Goal: Information Seeking & Learning: Compare options

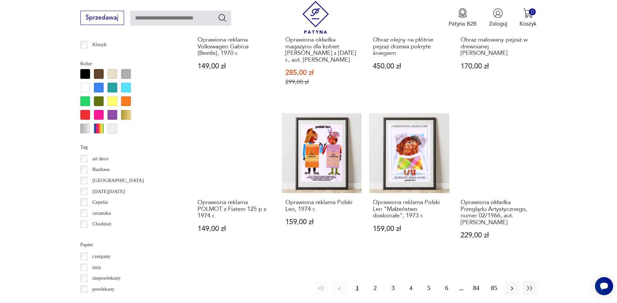
scroll to position [696, 0]
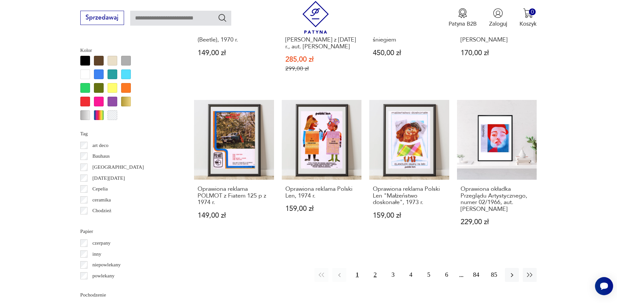
click at [374, 268] on button "2" at bounding box center [375, 275] width 14 height 14
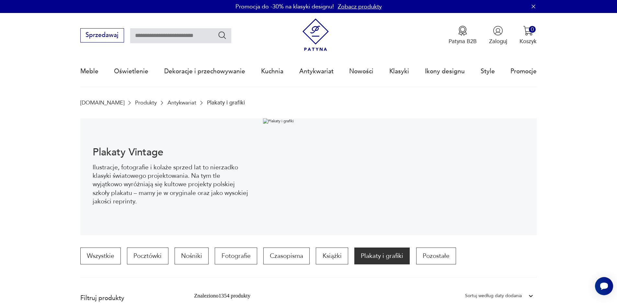
click at [150, 35] on input "text" at bounding box center [180, 35] width 101 height 15
type input "****"
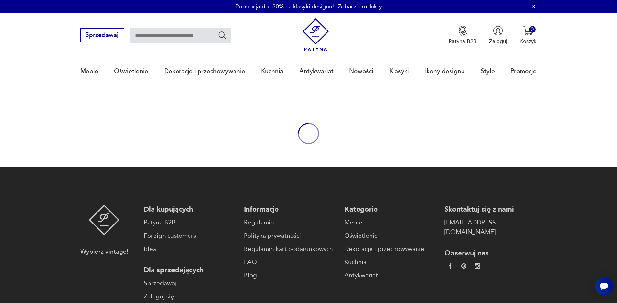
type input "****"
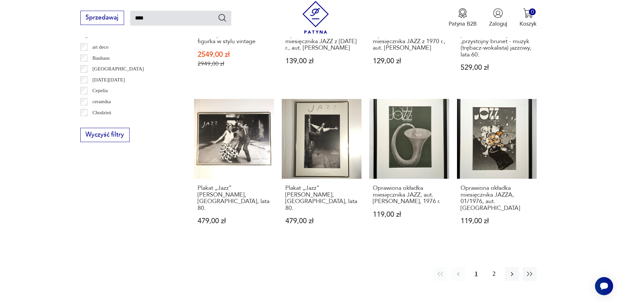
scroll to position [609, 0]
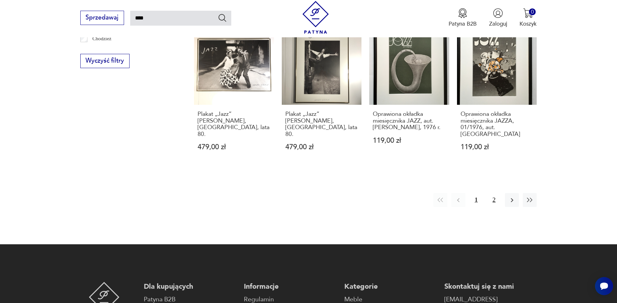
click at [495, 193] on button "2" at bounding box center [494, 200] width 14 height 14
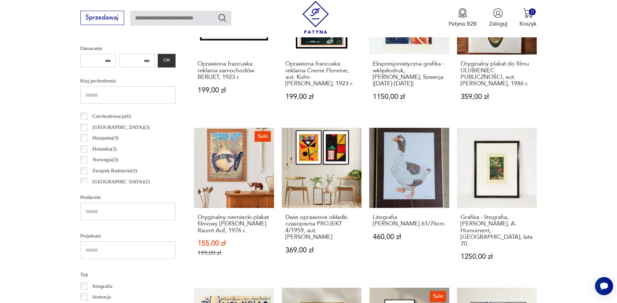
scroll to position [111, 0]
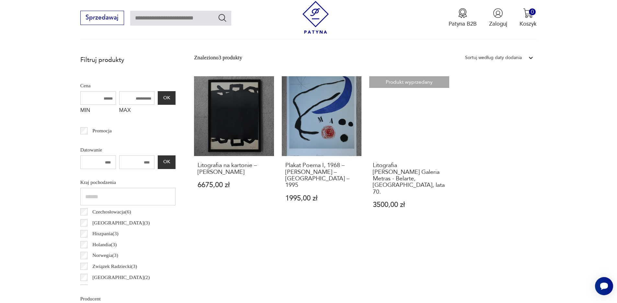
scroll to position [241, 0]
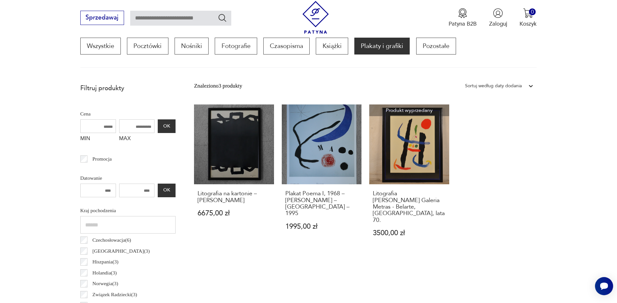
scroll to position [192, 0]
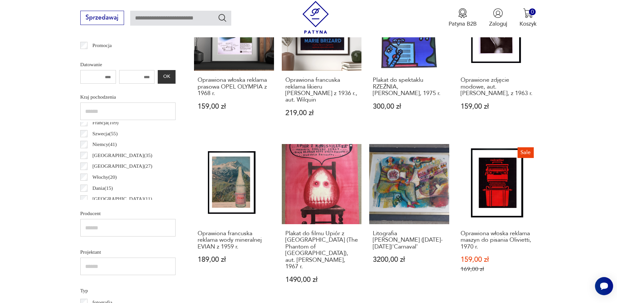
scroll to position [26, 0]
click at [106, 180] on p "Włochy ( 20 )" at bounding box center [104, 178] width 24 height 8
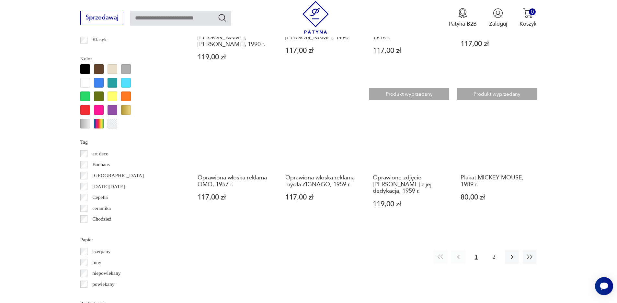
scroll to position [688, 0]
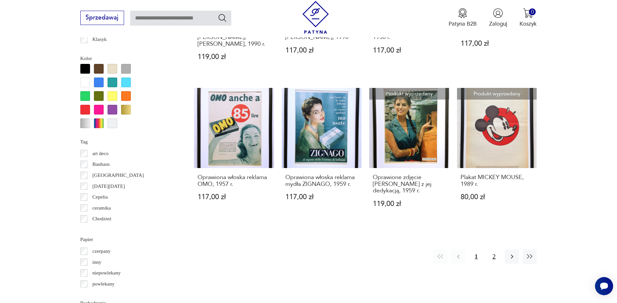
click at [497, 250] on button "2" at bounding box center [494, 256] width 14 height 14
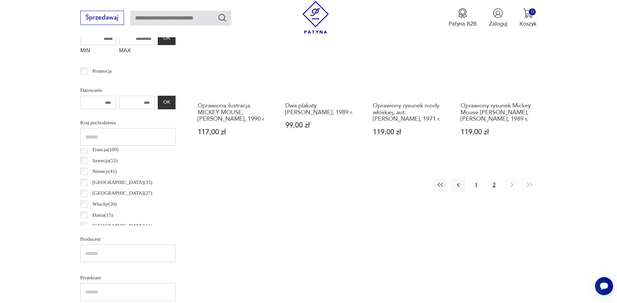
scroll to position [298, 0]
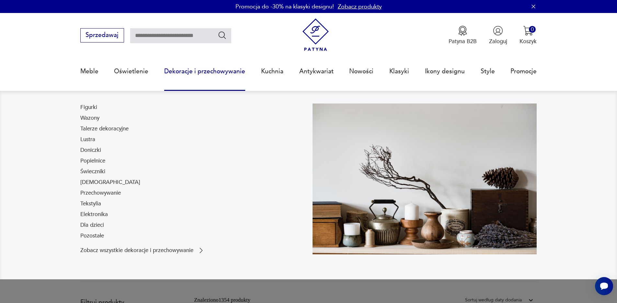
click at [94, 203] on link "Tekstylia" at bounding box center [90, 204] width 21 height 8
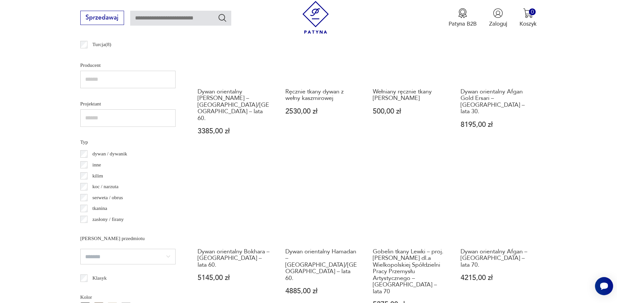
scroll to position [540, 0]
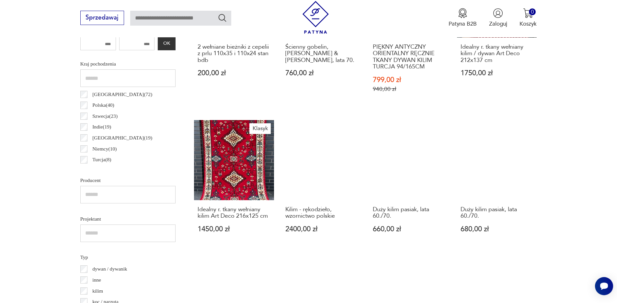
scroll to position [534, 0]
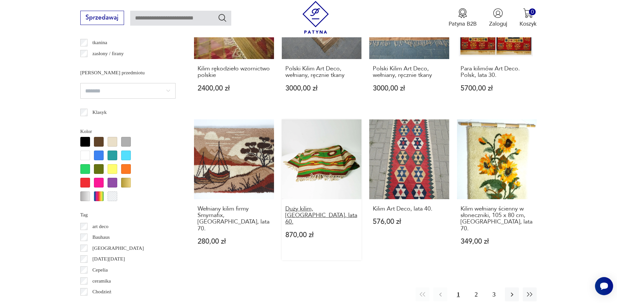
scroll to position [693, 0]
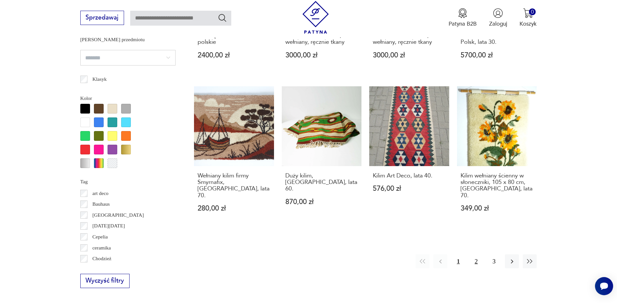
click at [479, 254] on button "2" at bounding box center [477, 261] width 14 height 14
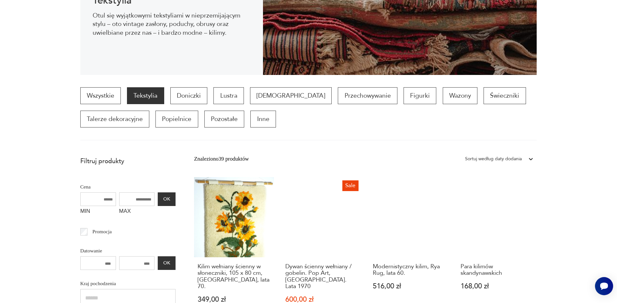
scroll to position [484, 0]
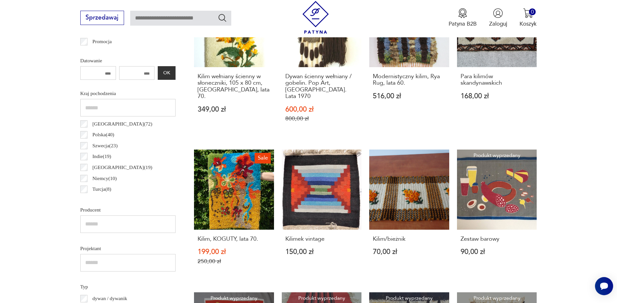
click at [83, 178] on div "Kraj pochodzenia Iran ( 72 ) Polska ( 40 ) Szwecja ( 23 ) Indie ( 19 ) Pakistan…" at bounding box center [127, 142] width 95 height 108
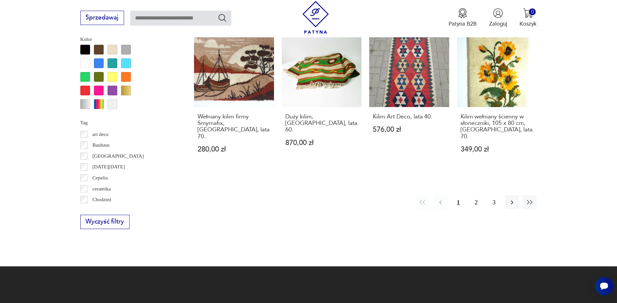
scroll to position [550, 0]
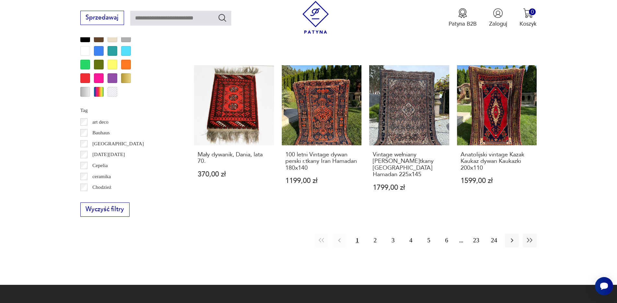
scroll to position [864, 0]
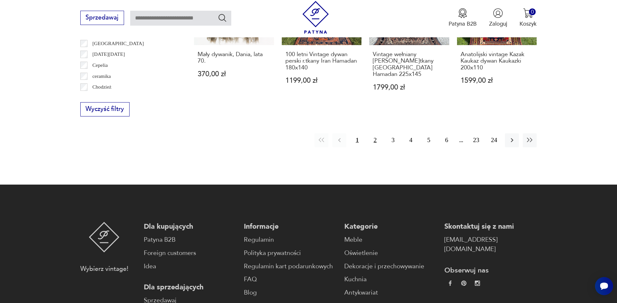
click at [375, 133] on button "2" at bounding box center [375, 140] width 14 height 14
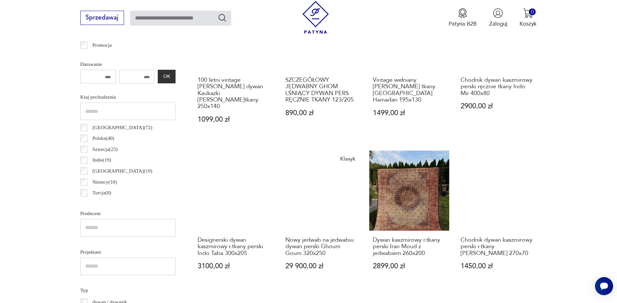
scroll to position [265, 0]
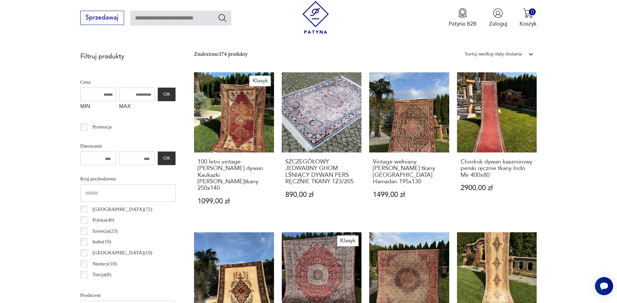
click at [142, 96] on input "MAX" at bounding box center [137, 94] width 36 height 14
type input "****"
click at [168, 95] on button "OK" at bounding box center [166, 94] width 17 height 14
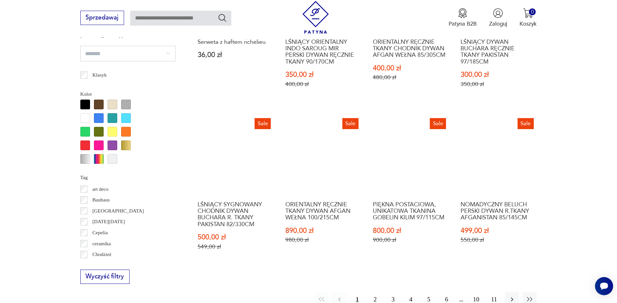
scroll to position [719, 0]
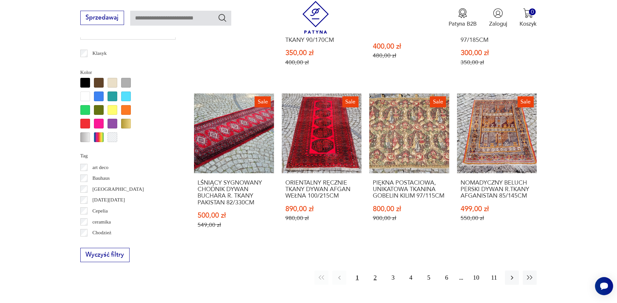
click at [373, 270] on button "2" at bounding box center [375, 277] width 14 height 14
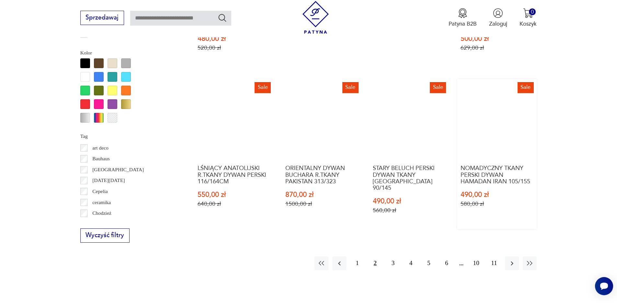
scroll to position [739, 0]
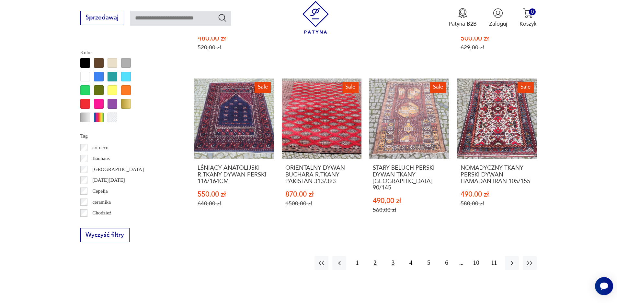
click at [395, 256] on button "3" at bounding box center [393, 263] width 14 height 14
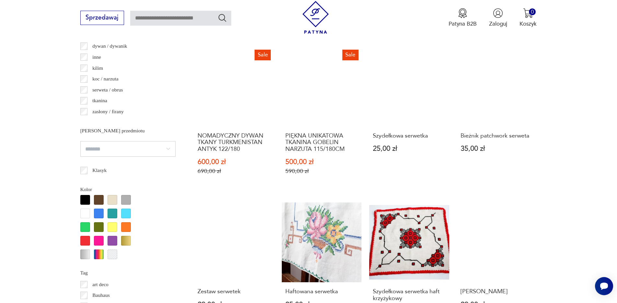
scroll to position [711, 0]
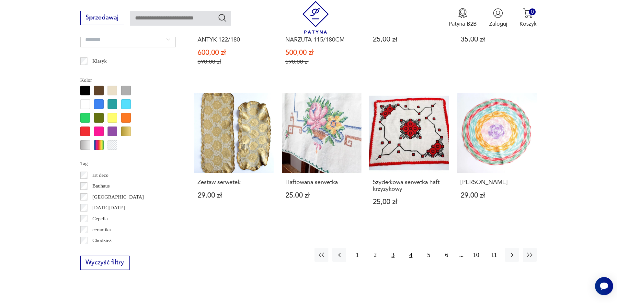
click at [410, 255] on button "4" at bounding box center [411, 255] width 14 height 14
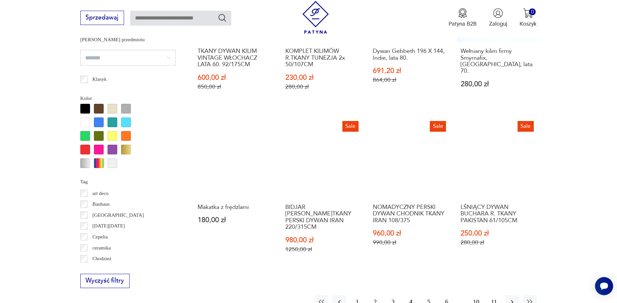
scroll to position [778, 0]
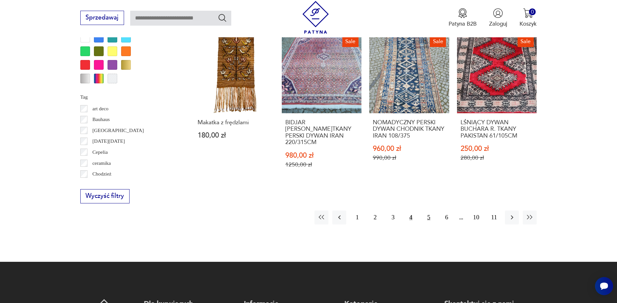
click at [425, 210] on button "5" at bounding box center [429, 217] width 14 height 14
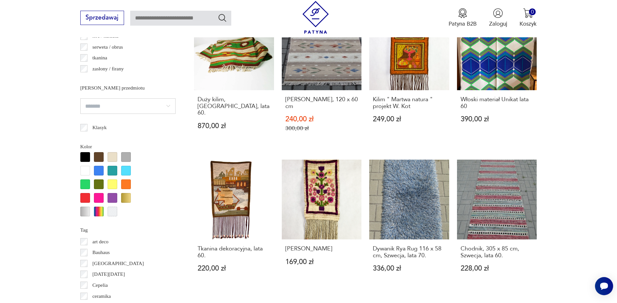
scroll to position [679, 0]
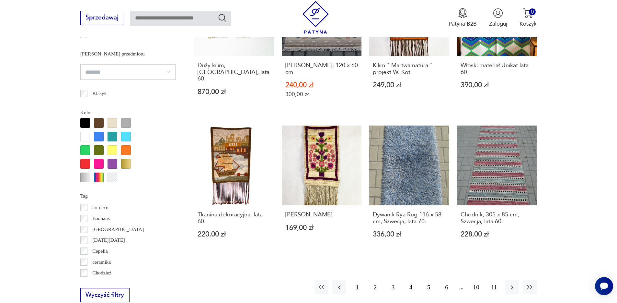
click at [448, 282] on button "6" at bounding box center [447, 287] width 14 height 14
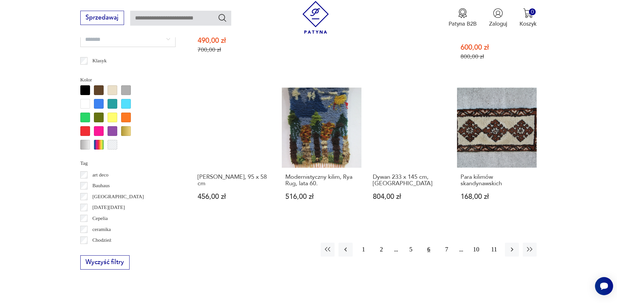
scroll to position [713, 0]
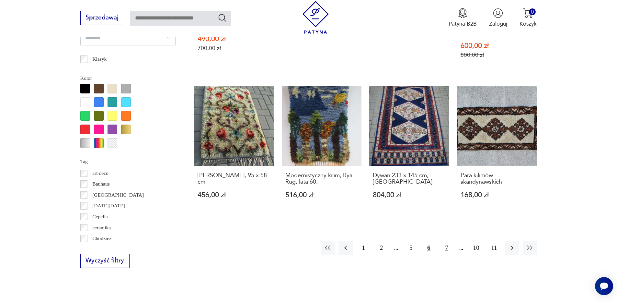
click at [445, 241] on button "7" at bounding box center [447, 248] width 14 height 14
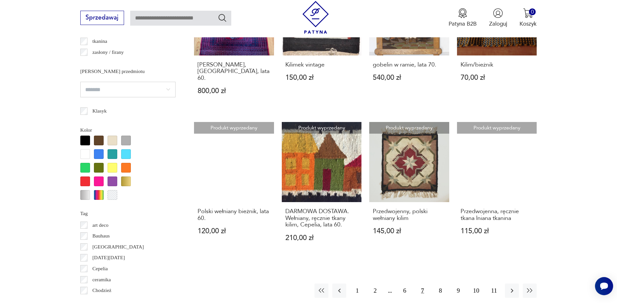
scroll to position [676, 0]
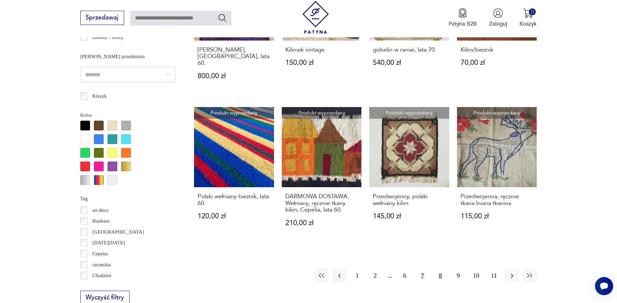
click at [441, 268] on button "8" at bounding box center [441, 275] width 14 height 14
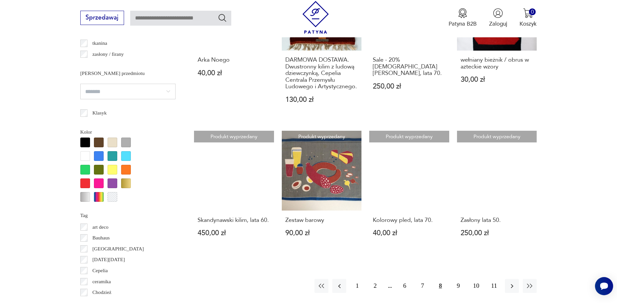
scroll to position [675, 0]
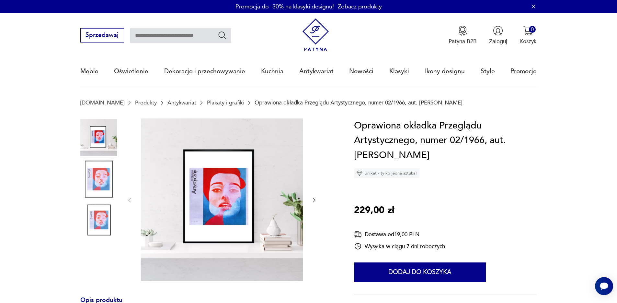
click at [241, 174] on img at bounding box center [222, 199] width 162 height 162
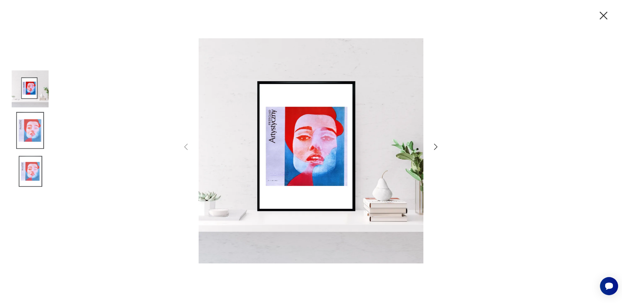
click at [274, 154] on img at bounding box center [311, 150] width 225 height 242
click at [32, 133] on img at bounding box center [30, 130] width 37 height 37
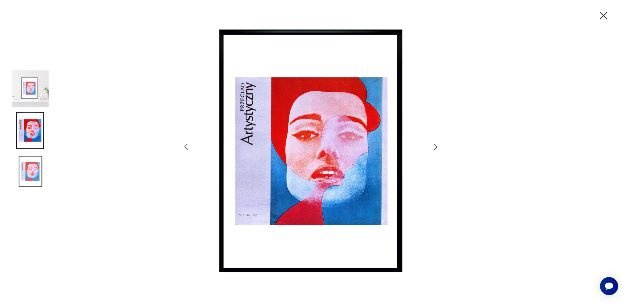
click at [27, 169] on img at bounding box center [30, 171] width 37 height 37
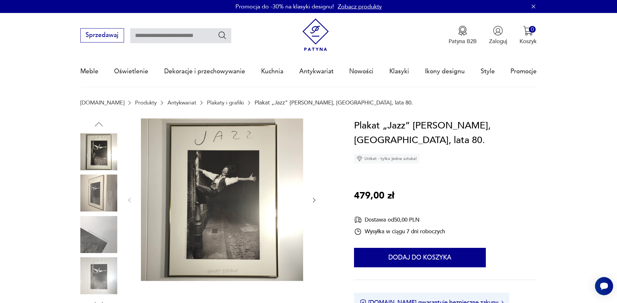
click at [239, 191] on img at bounding box center [222, 199] width 162 height 162
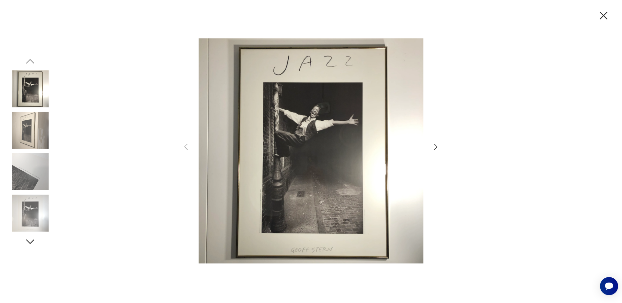
click at [436, 147] on icon "button" at bounding box center [435, 146] width 9 height 9
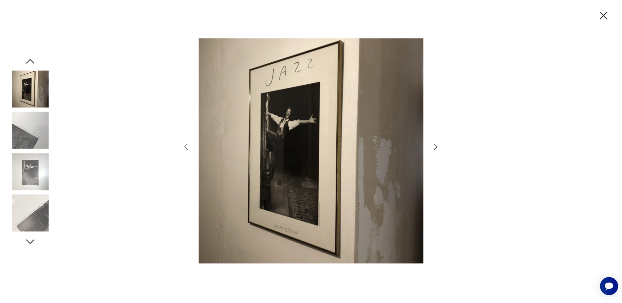
click at [436, 147] on icon "button" at bounding box center [435, 146] width 9 height 9
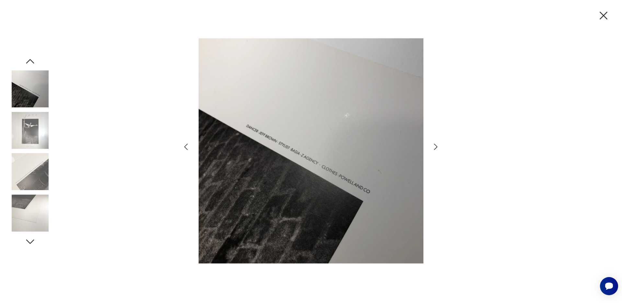
click at [436, 147] on icon "button" at bounding box center [435, 146] width 9 height 9
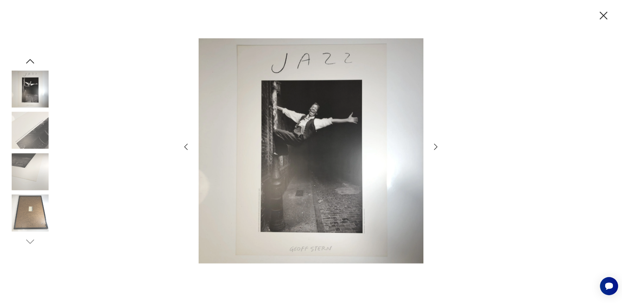
click at [188, 145] on icon "button" at bounding box center [185, 146] width 9 height 9
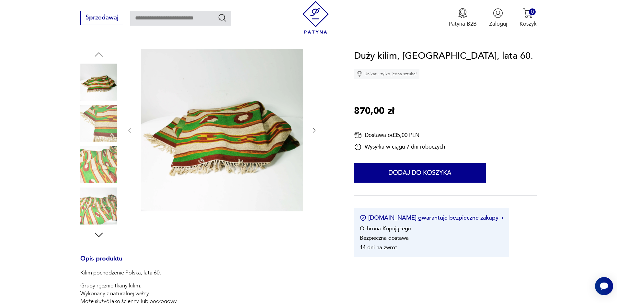
scroll to position [107, 0]
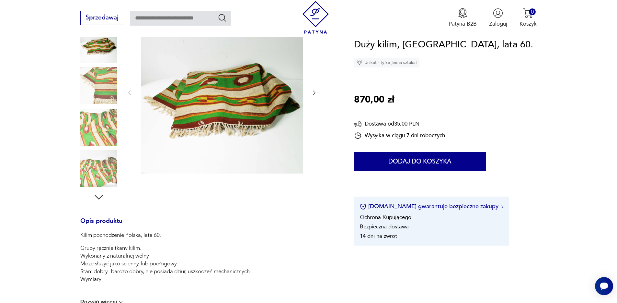
click at [97, 196] on icon "button" at bounding box center [99, 197] width 12 height 12
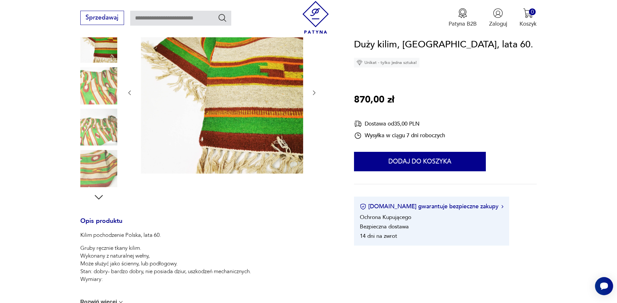
click at [97, 196] on icon "button" at bounding box center [99, 197] width 12 height 12
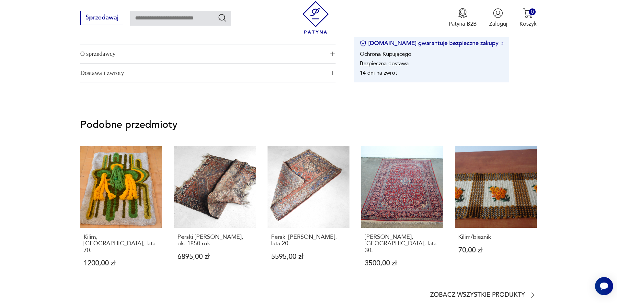
scroll to position [475, 0]
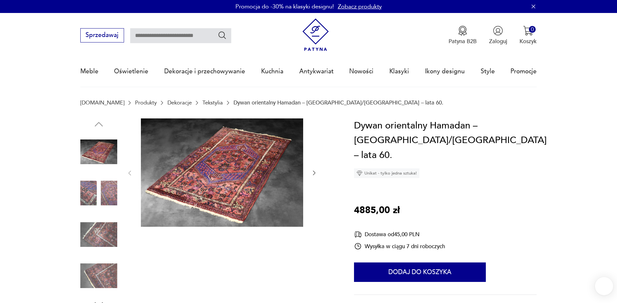
click at [273, 152] on img at bounding box center [222, 172] width 162 height 108
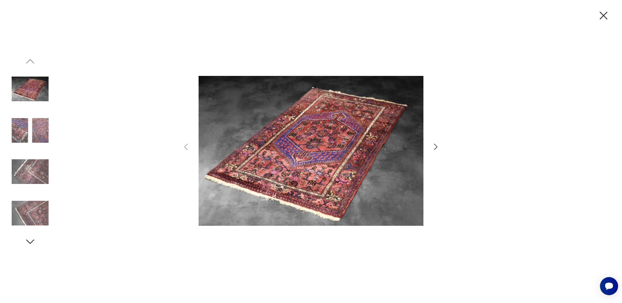
click at [305, 151] on img at bounding box center [311, 150] width 225 height 242
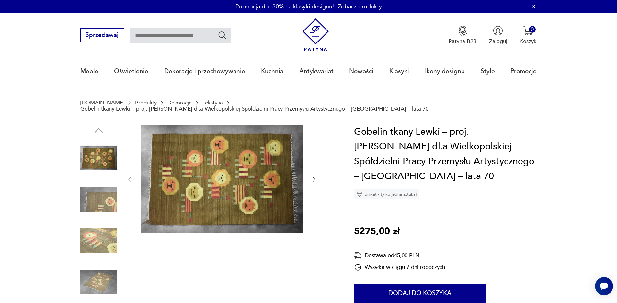
click at [104, 192] on img at bounding box center [98, 198] width 37 height 37
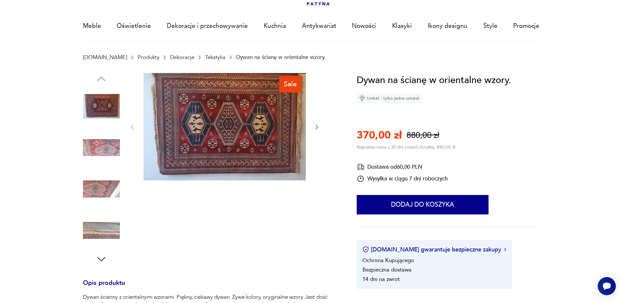
scroll to position [48, 0]
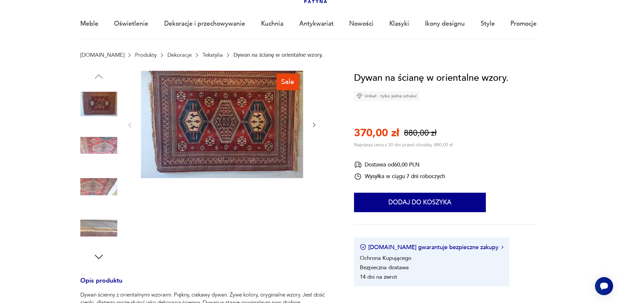
click at [231, 139] on img at bounding box center [222, 125] width 162 height 108
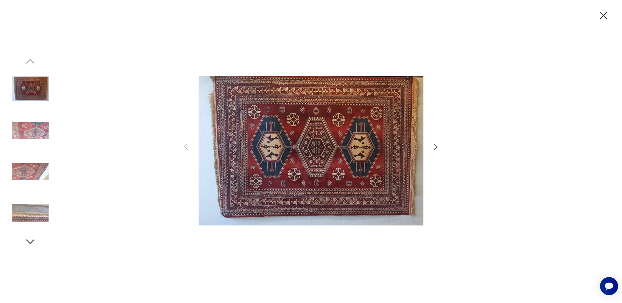
click at [280, 142] on img at bounding box center [311, 150] width 225 height 242
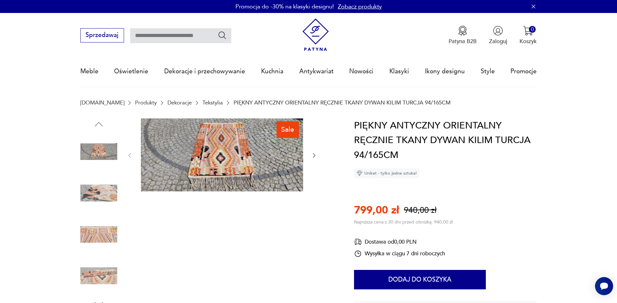
click at [101, 278] on img at bounding box center [98, 275] width 37 height 37
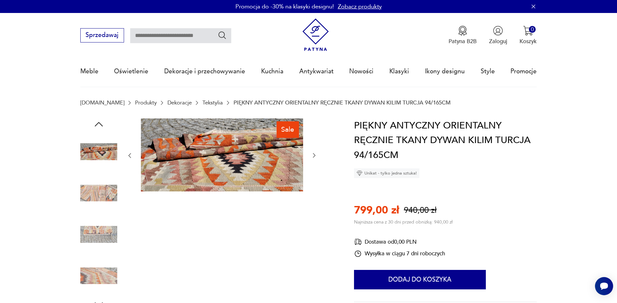
click at [195, 149] on img at bounding box center [222, 154] width 162 height 73
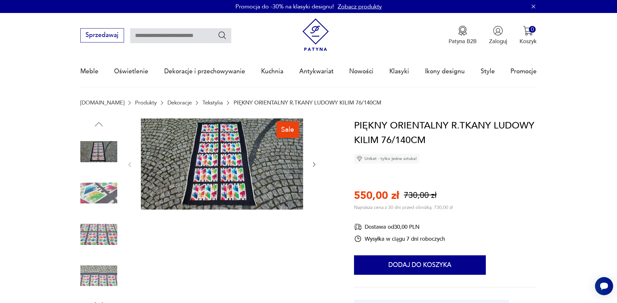
click at [234, 160] on img at bounding box center [222, 163] width 162 height 91
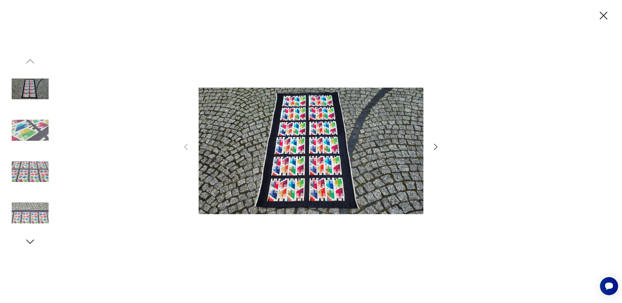
click at [434, 149] on icon "button" at bounding box center [435, 146] width 9 height 9
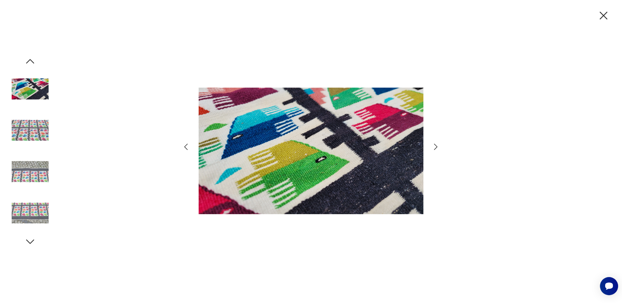
click at [434, 149] on icon "button" at bounding box center [435, 146] width 9 height 9
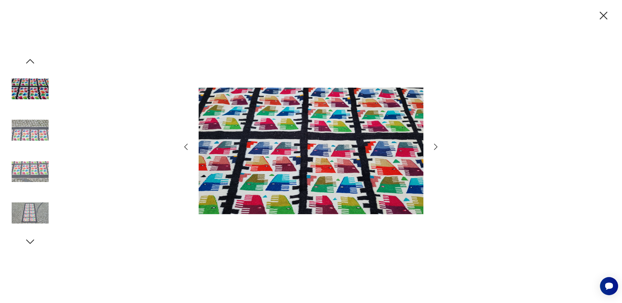
click at [434, 149] on icon "button" at bounding box center [435, 146] width 9 height 9
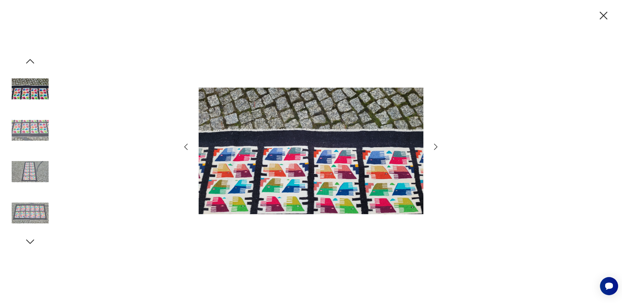
click at [434, 149] on icon "button" at bounding box center [435, 146] width 9 height 9
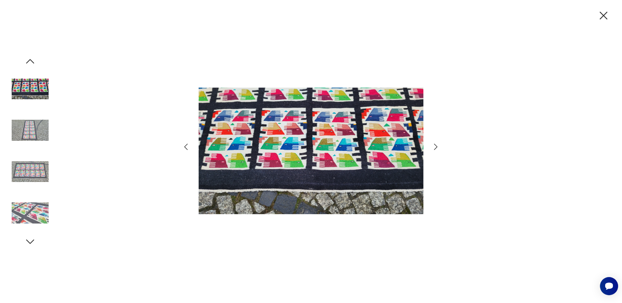
click at [434, 149] on icon "button" at bounding box center [435, 146] width 9 height 9
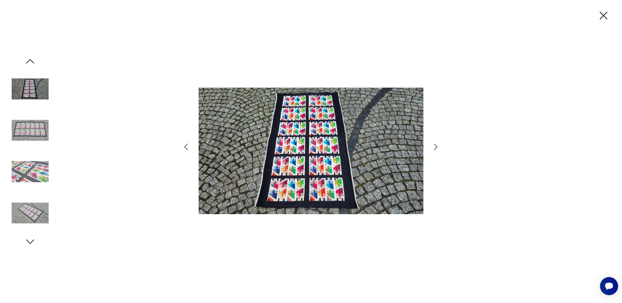
click at [434, 149] on icon "button" at bounding box center [435, 146] width 9 height 9
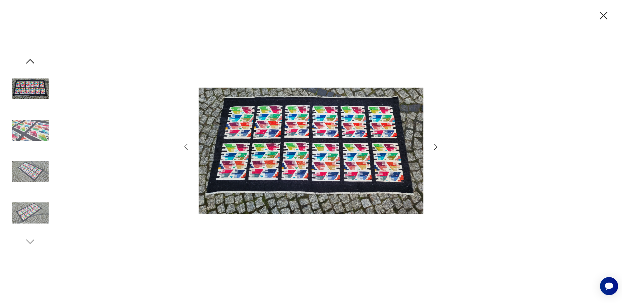
click at [604, 17] on icon "button" at bounding box center [604, 16] width 14 height 14
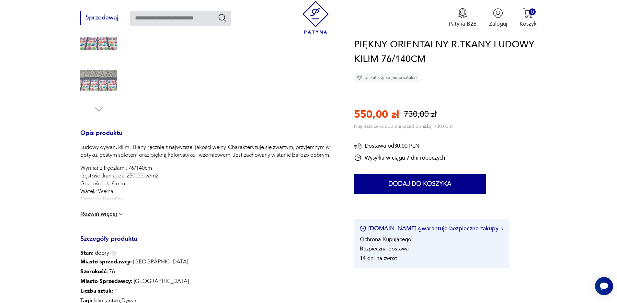
scroll to position [294, 0]
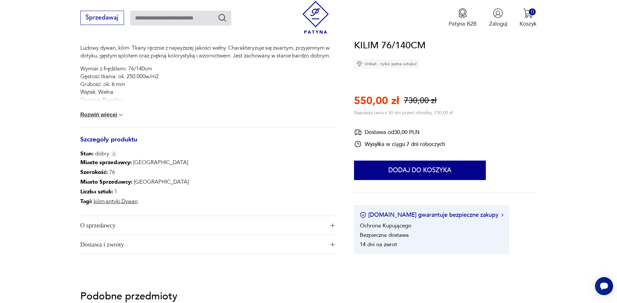
click at [104, 115] on button "Rozwiń więcej" at bounding box center [102, 114] width 44 height 6
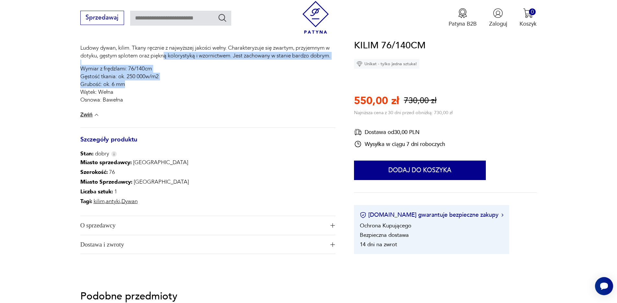
drag, startPoint x: 164, startPoint y: 58, endPoint x: 206, endPoint y: 86, distance: 50.6
click at [206, 86] on div "Ludowy dywan, kilim. Tkany ręcznie z najwyższej jakości wełny. Charakteryzuje s…" at bounding box center [207, 74] width 255 height 60
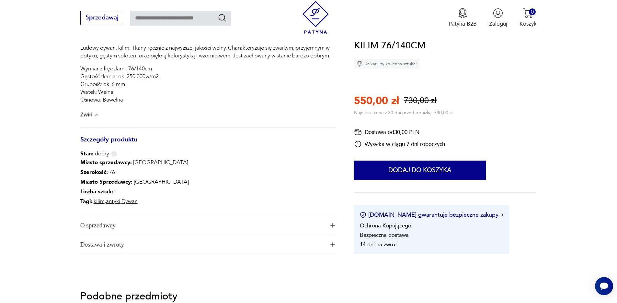
click at [206, 87] on p "Wymiar z frędzlami: 76/140cm Gęstość tkania: ok. 250 000w/m2 Grubość: ok. 6 mm …" at bounding box center [207, 84] width 255 height 39
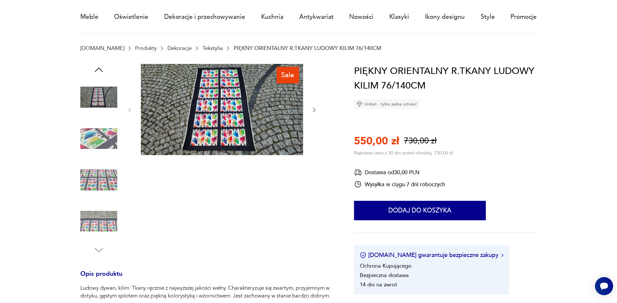
scroll to position [0, 0]
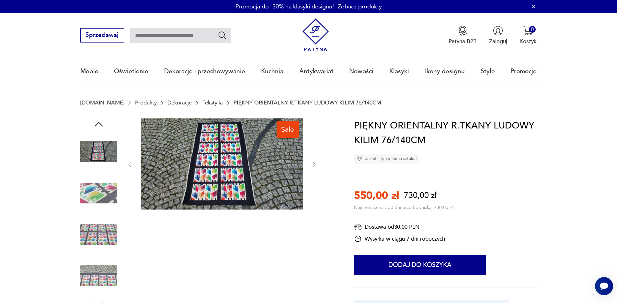
click at [218, 154] on img at bounding box center [222, 163] width 162 height 91
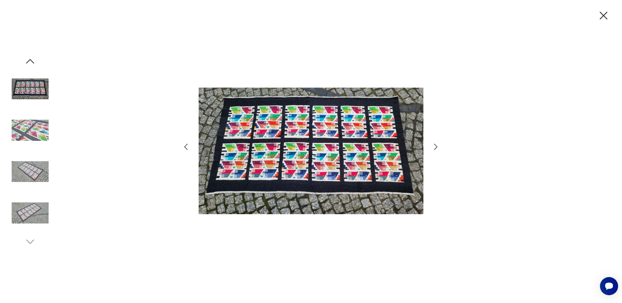
click at [282, 153] on img at bounding box center [311, 150] width 225 height 242
click at [435, 147] on icon "button" at bounding box center [435, 146] width 9 height 9
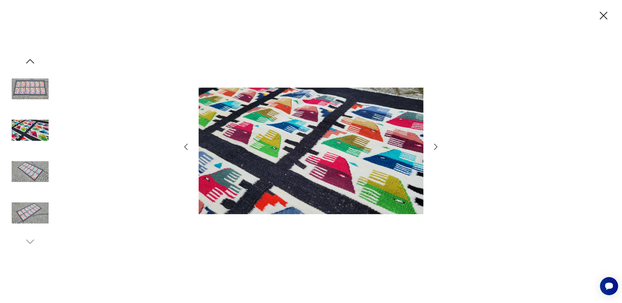
click at [434, 147] on icon "button" at bounding box center [435, 146] width 9 height 9
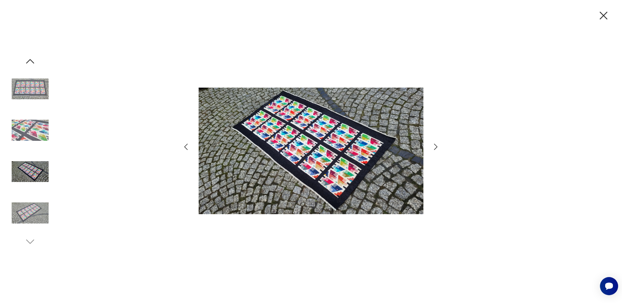
click at [434, 147] on icon "button" at bounding box center [435, 146] width 9 height 9
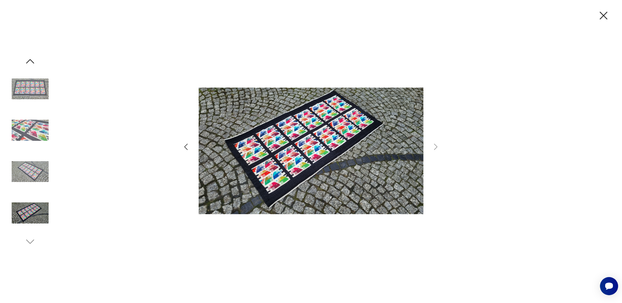
click at [596, 15] on div at bounding box center [311, 151] width 622 height 303
click at [606, 18] on icon "button" at bounding box center [604, 16] width 8 height 8
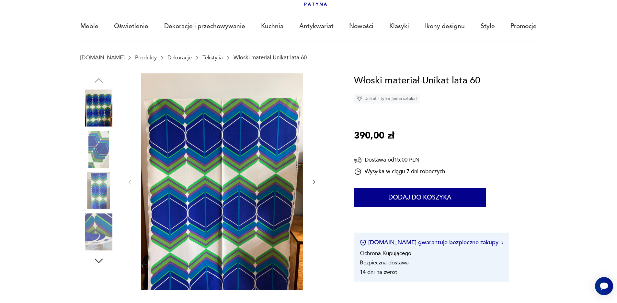
scroll to position [45, 0]
click at [95, 186] on img at bounding box center [98, 190] width 37 height 37
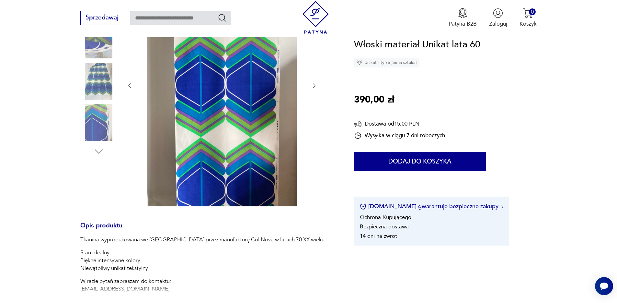
click at [100, 127] on img at bounding box center [98, 122] width 37 height 37
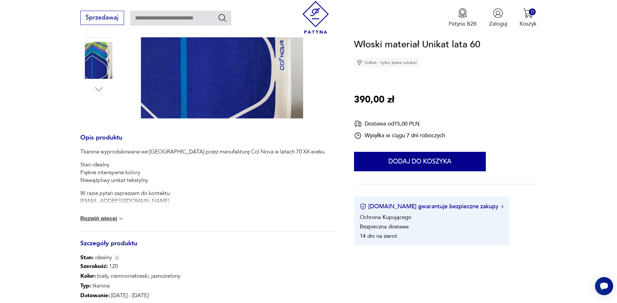
scroll to position [241, 0]
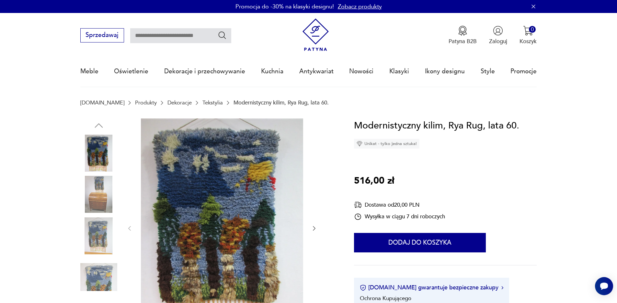
click at [228, 208] on img at bounding box center [222, 227] width 162 height 219
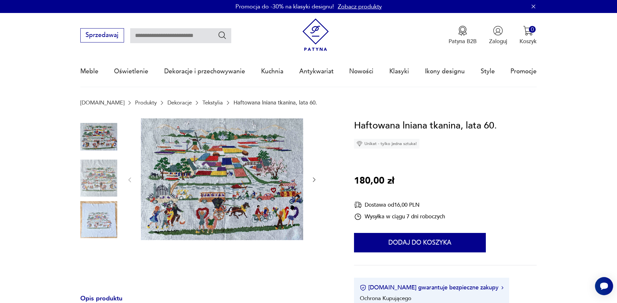
click at [231, 174] on img at bounding box center [222, 179] width 162 height 122
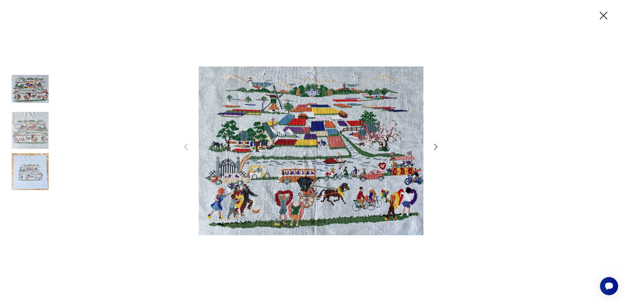
click at [34, 173] on img at bounding box center [30, 171] width 37 height 37
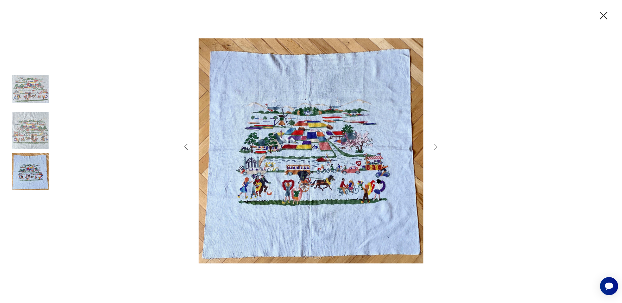
click at [283, 130] on img at bounding box center [311, 150] width 225 height 242
click at [34, 134] on img at bounding box center [30, 130] width 37 height 37
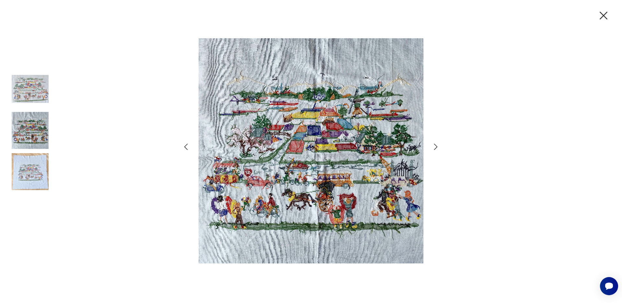
click at [40, 91] on img at bounding box center [30, 88] width 37 height 37
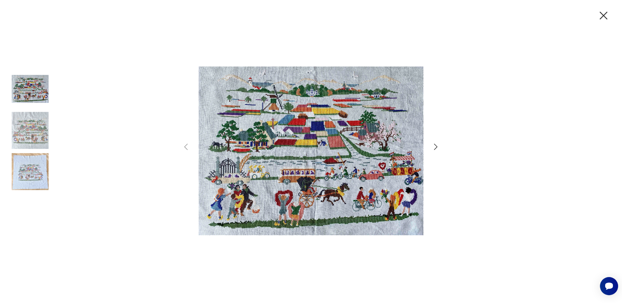
click at [605, 9] on icon "button" at bounding box center [604, 16] width 14 height 14
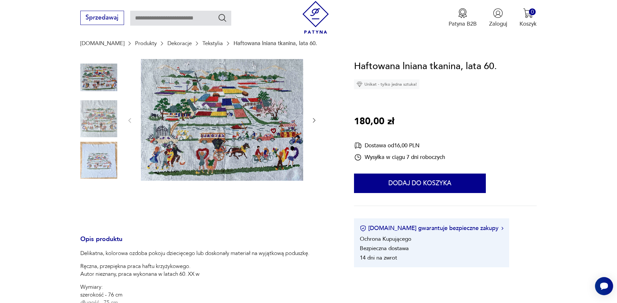
scroll to position [202, 0]
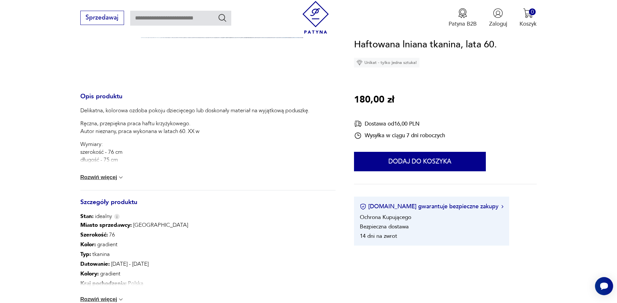
click at [103, 180] on div "Delikatna, kolorowa ozdoba pokoju dziecięcego lub doskonały materiał na wyjątko…" at bounding box center [207, 148] width 255 height 83
click at [106, 177] on button "Rozwiń więcej" at bounding box center [102, 177] width 44 height 6
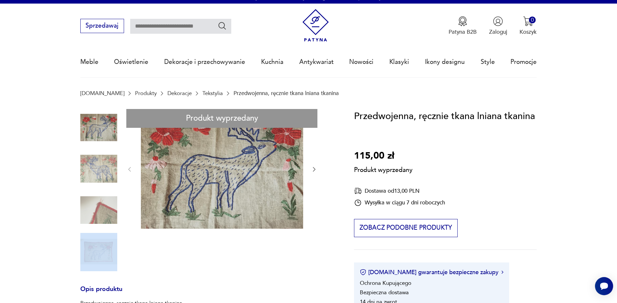
scroll to position [13, 0]
